Goal: Task Accomplishment & Management: Complete application form

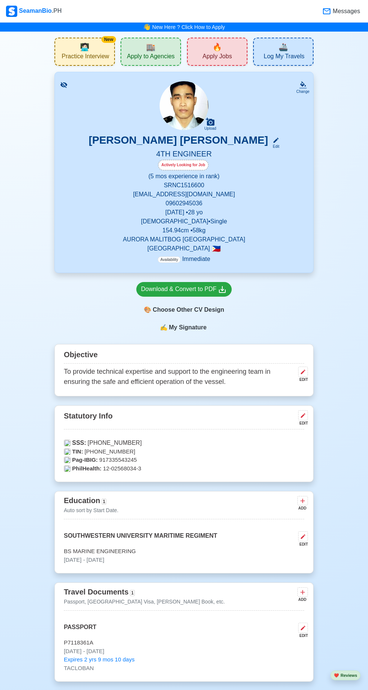
click at [222, 54] on span "Apply Jobs" at bounding box center [217, 57] width 29 height 9
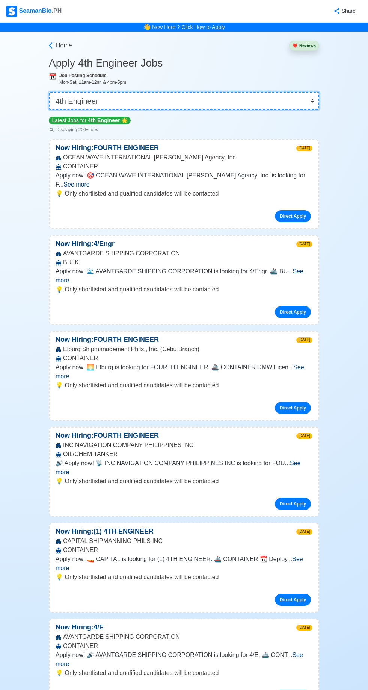
click at [318, 103] on select "👉 Select Rank or Position Master Chief Officer 2nd Officer 3rd Officer Junior O…" at bounding box center [184, 101] width 271 height 18
click at [49, 92] on select "👉 Select Rank or Position Master Chief Officer 2nd Officer 3rd Officer Junior O…" at bounding box center [184, 101] width 271 height 18
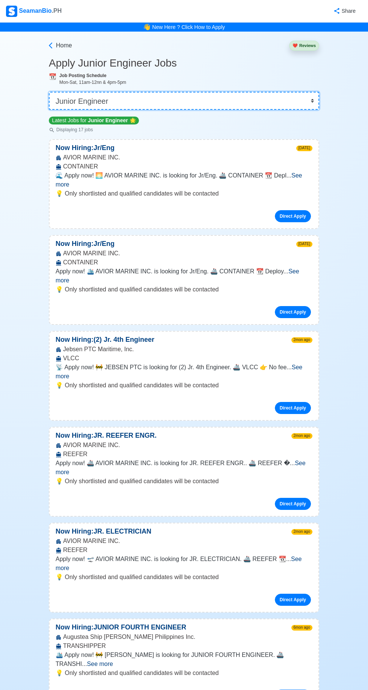
click at [308, 98] on select "👉 Select Rank or Position Master Chief Officer 2nd Officer 3rd Officer Junior O…" at bounding box center [184, 101] width 271 height 18
select select "Motorman"
click at [49, 92] on select "👉 Select Rank or Position Master Chief Officer 2nd Officer 3rd Officer Junior O…" at bounding box center [184, 101] width 271 height 18
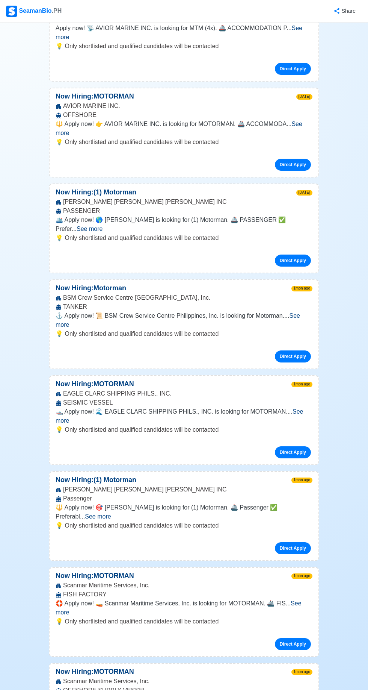
scroll to position [339, 0]
click at [303, 446] on link "Direct Apply" at bounding box center [293, 452] width 36 height 12
